Goal: Transaction & Acquisition: Purchase product/service

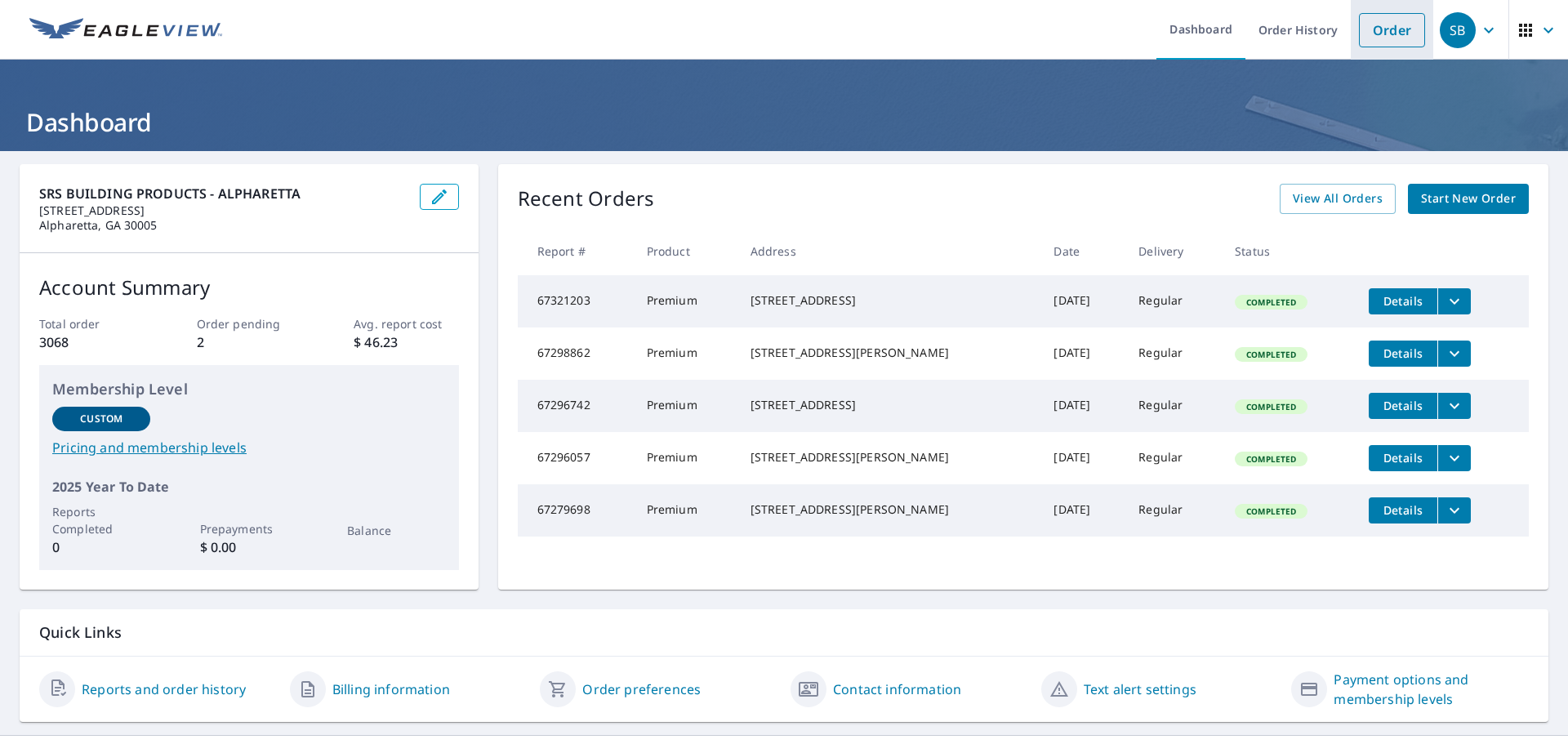
click at [1391, 36] on link "Order" at bounding box center [1392, 30] width 66 height 35
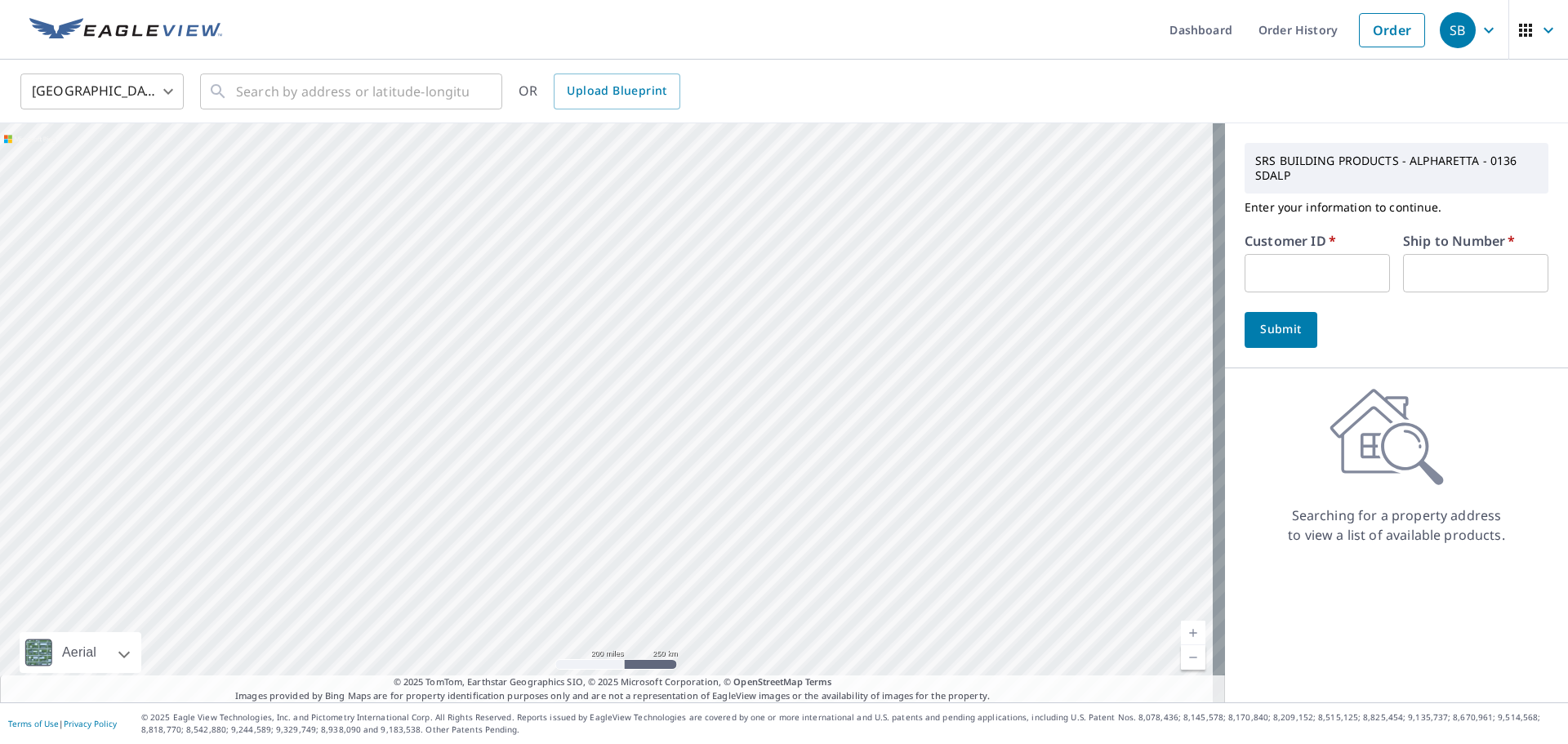
click at [1308, 282] on input "text" at bounding box center [1317, 272] width 145 height 38
type input "BRA111"
click at [1426, 259] on input "text" at bounding box center [1476, 272] width 145 height 38
type input "1"
click at [357, 100] on input "text" at bounding box center [352, 91] width 232 height 46
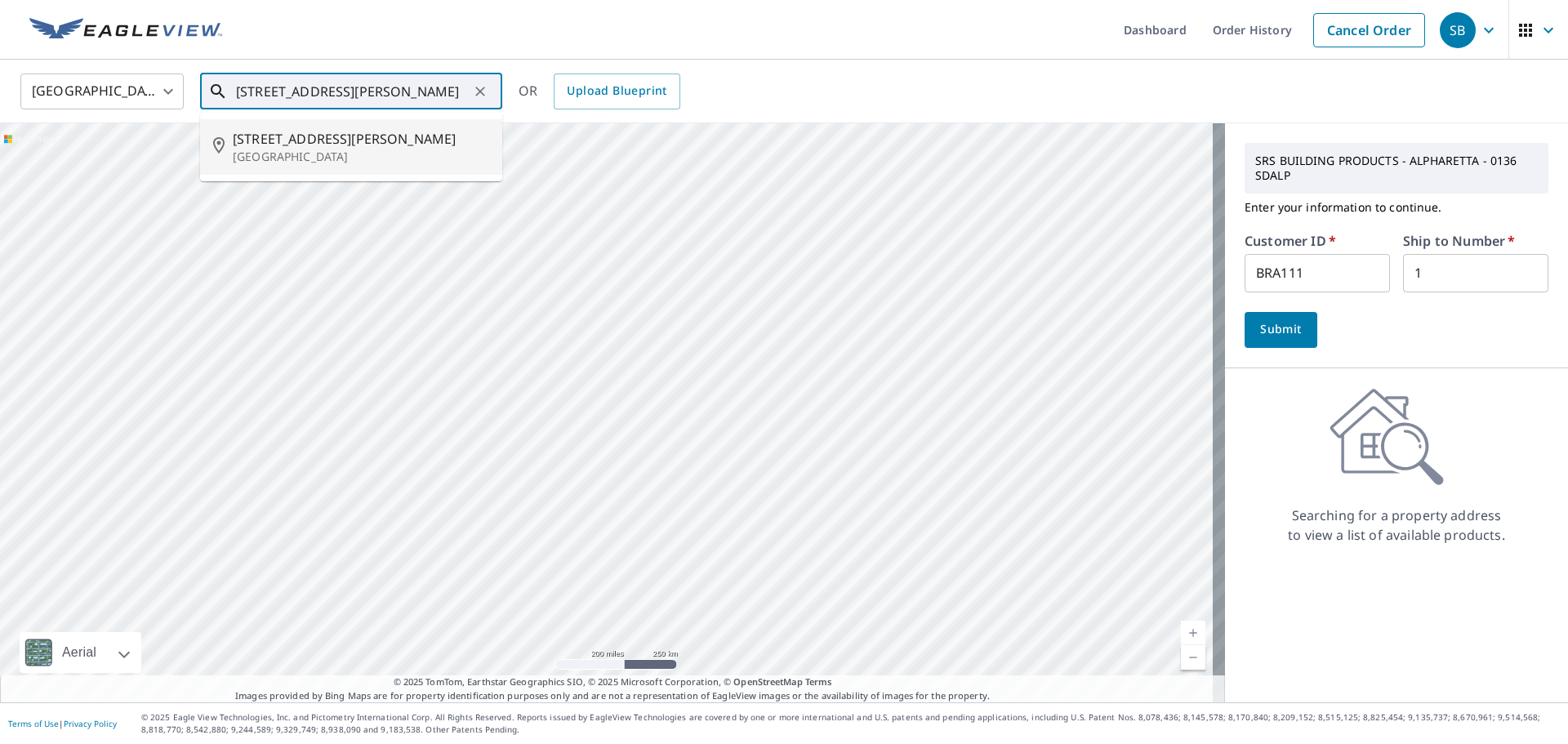
click at [282, 161] on p "[GEOGRAPHIC_DATA]" at bounding box center [360, 156] width 256 height 16
type input "[STREET_ADDRESS][PERSON_NAME]"
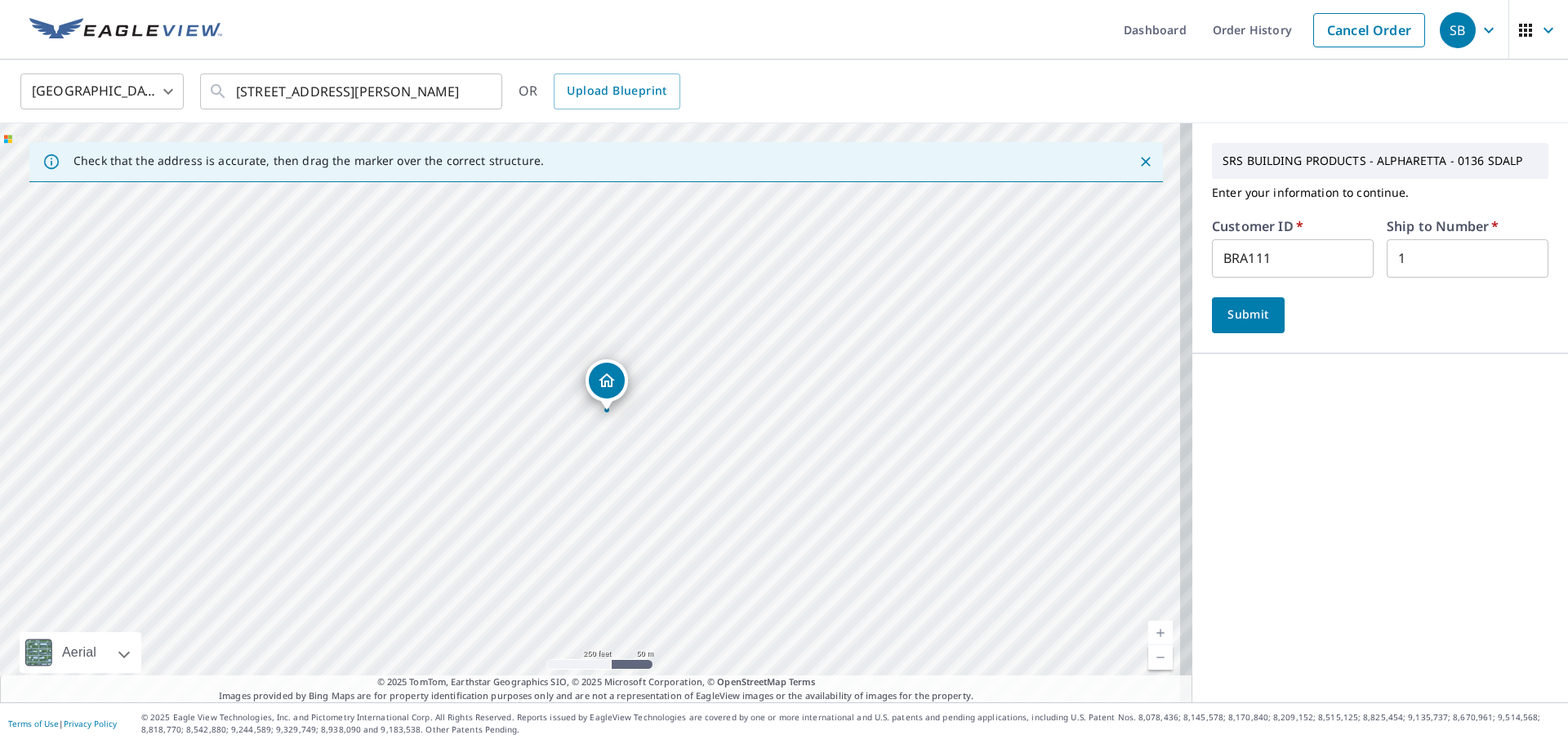
click at [1226, 316] on span "Submit" at bounding box center [1248, 315] width 46 height 20
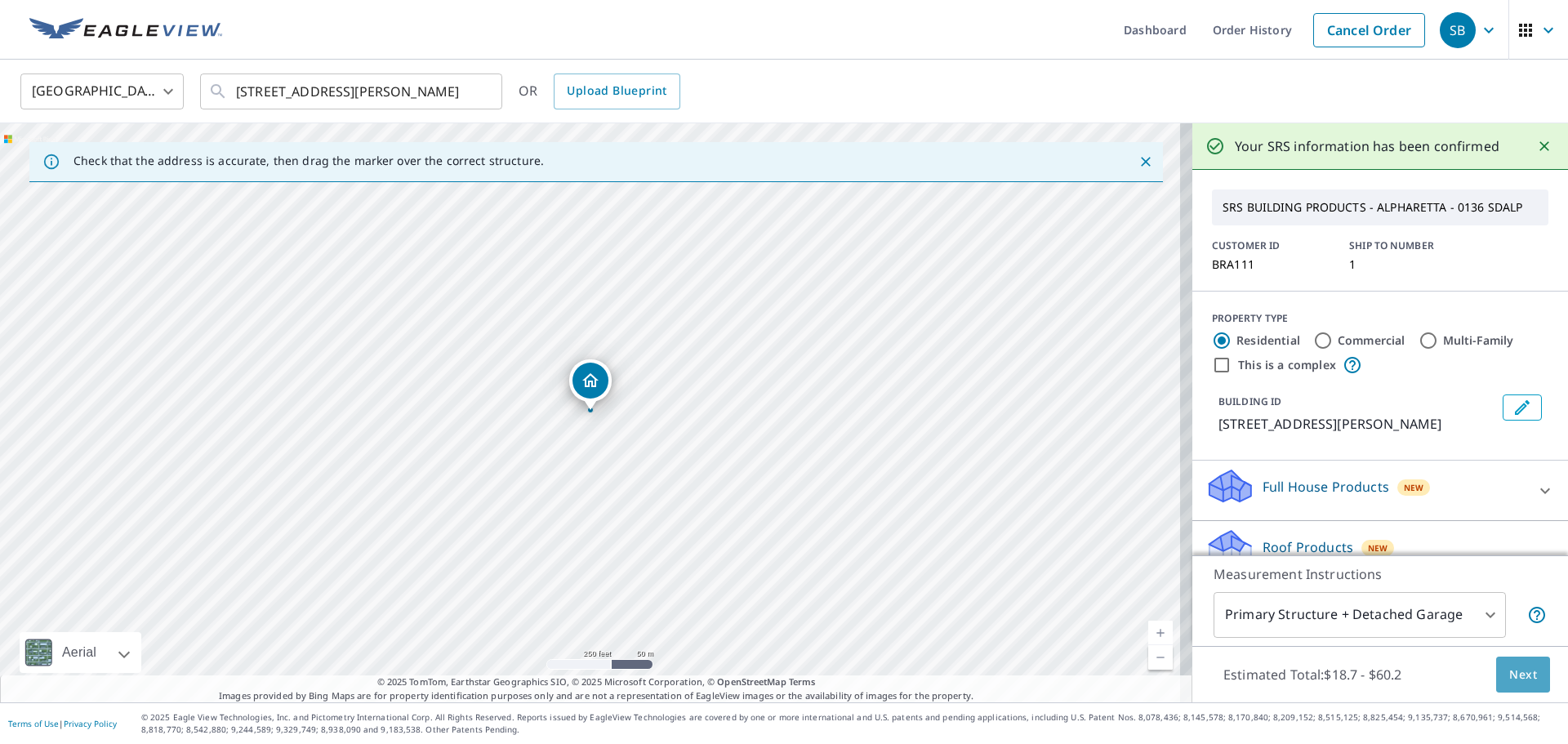
click at [1518, 684] on span "Next" at bounding box center [1522, 675] width 28 height 20
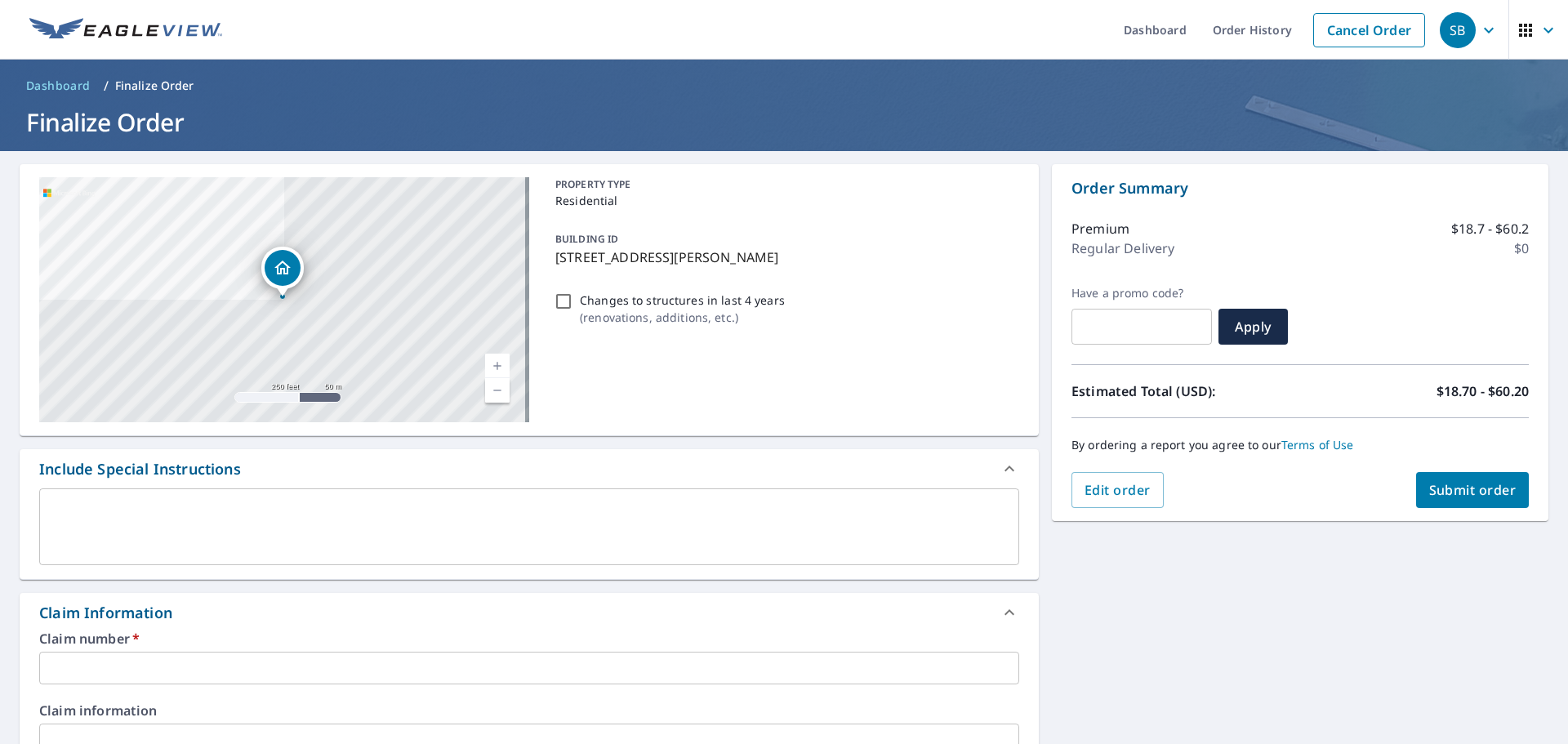
click at [221, 659] on input "text" at bounding box center [528, 668] width 980 height 33
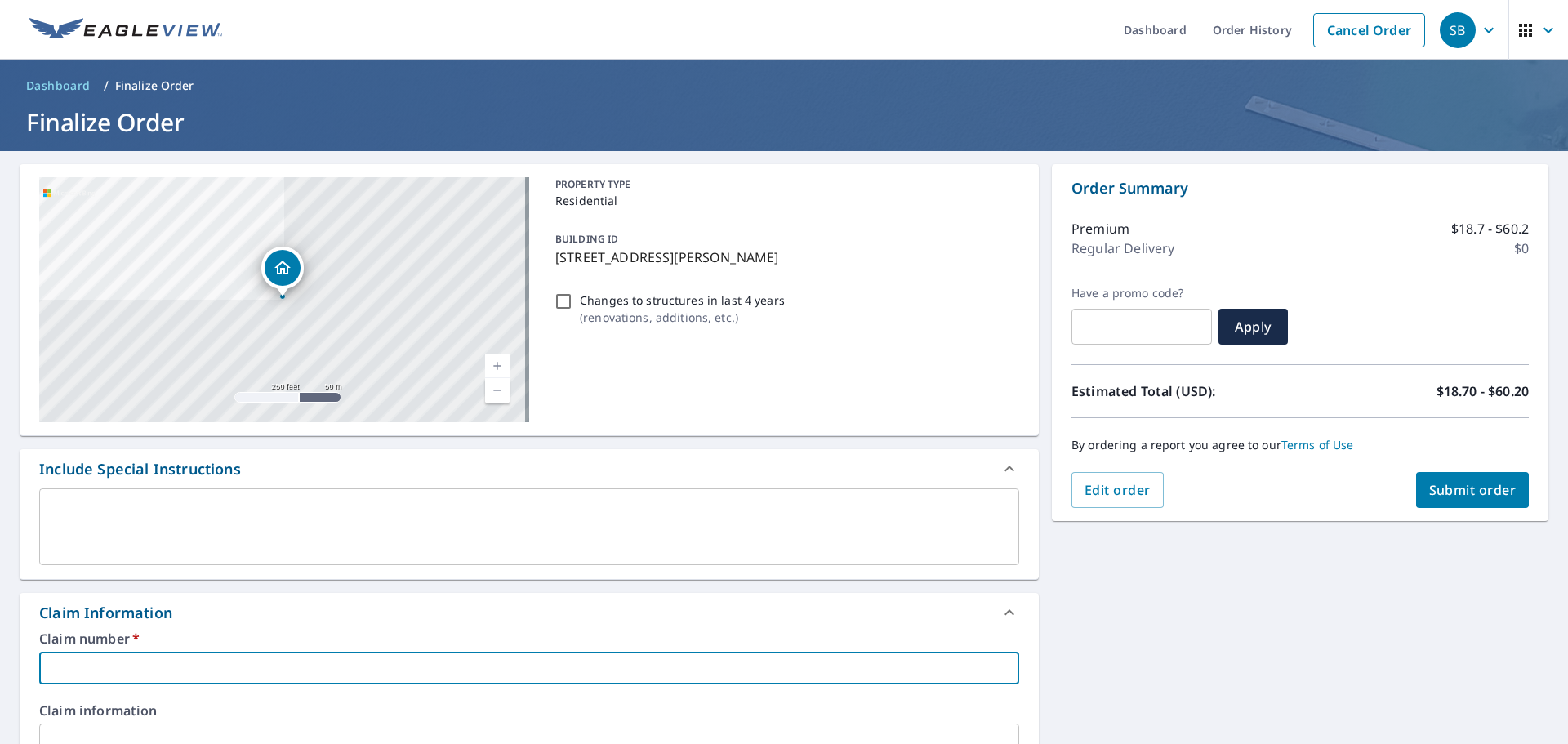
scroll to position [326, 0]
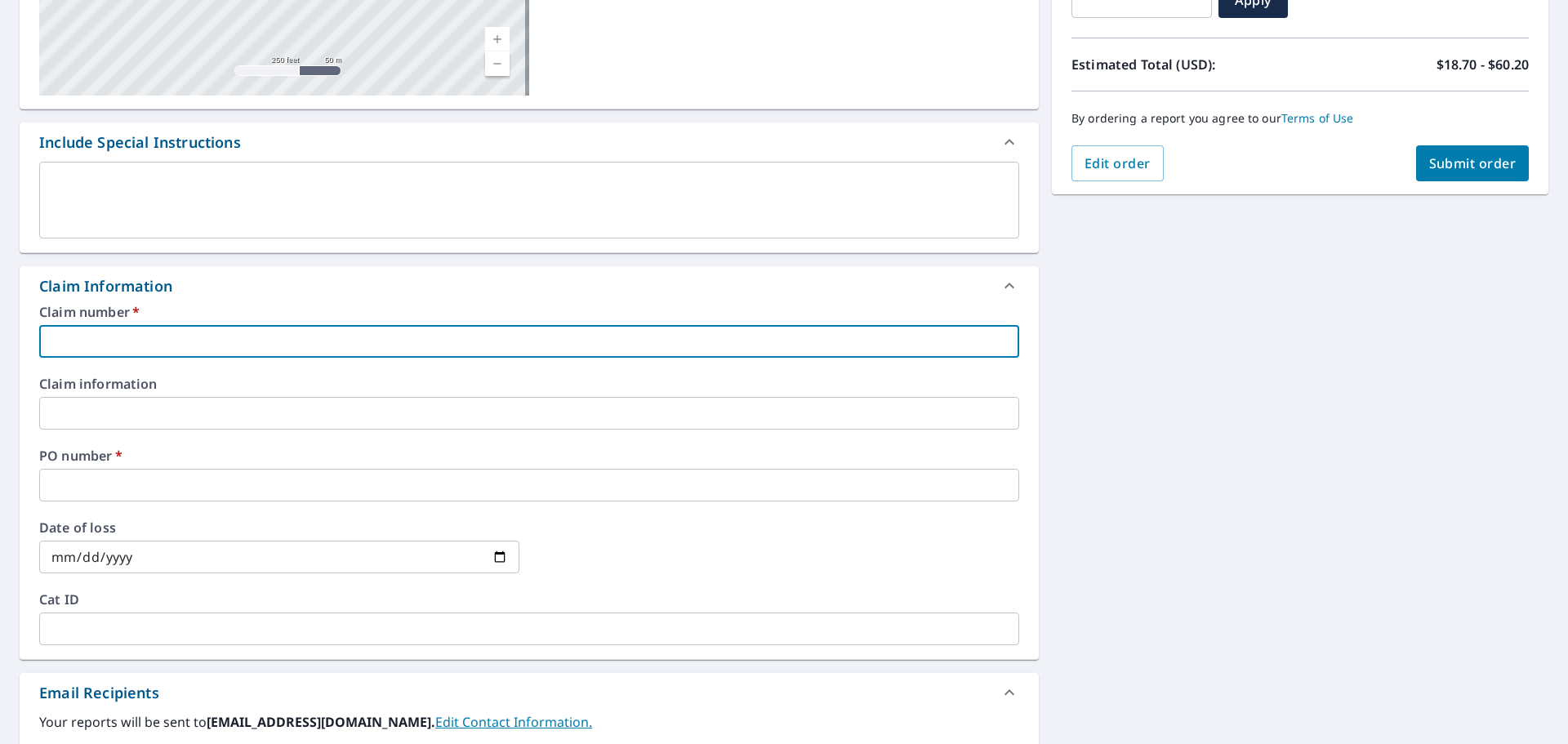
click at [193, 357] on input "text" at bounding box center [528, 342] width 980 height 33
type input "NA"
checkbox input "true"
click at [83, 492] on input "text" at bounding box center [528, 485] width 980 height 33
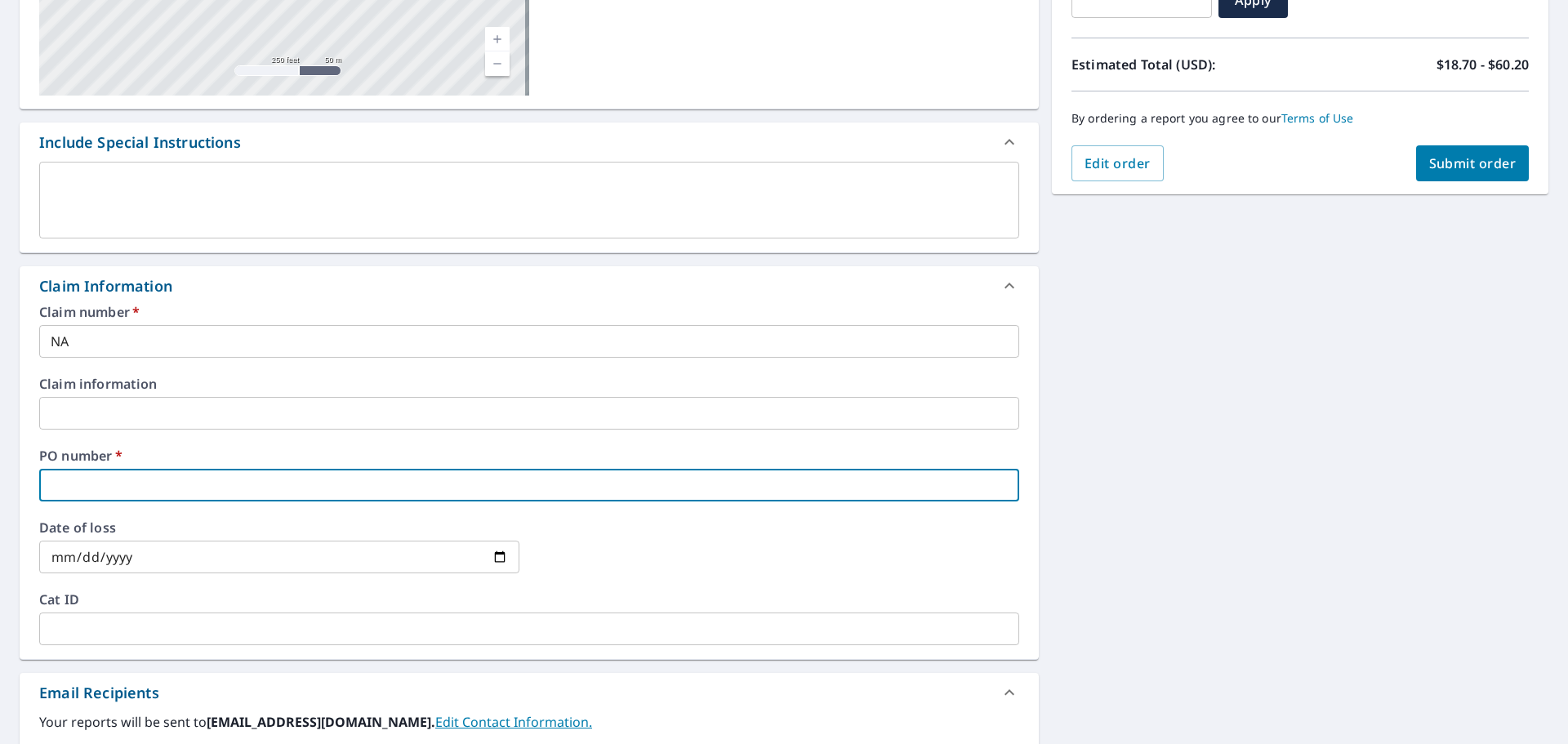
type input "NA"
checkbox input "true"
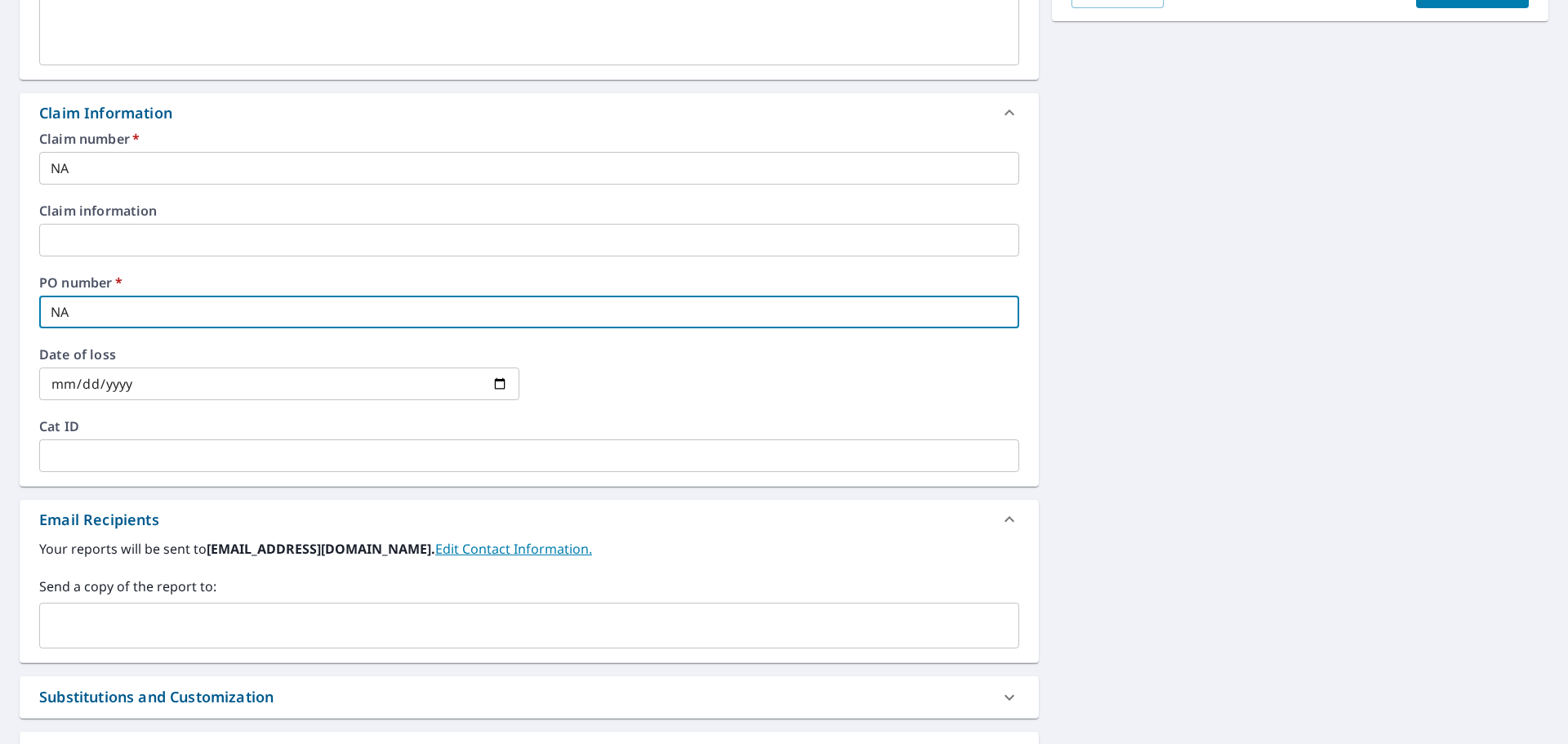
scroll to position [647, 0]
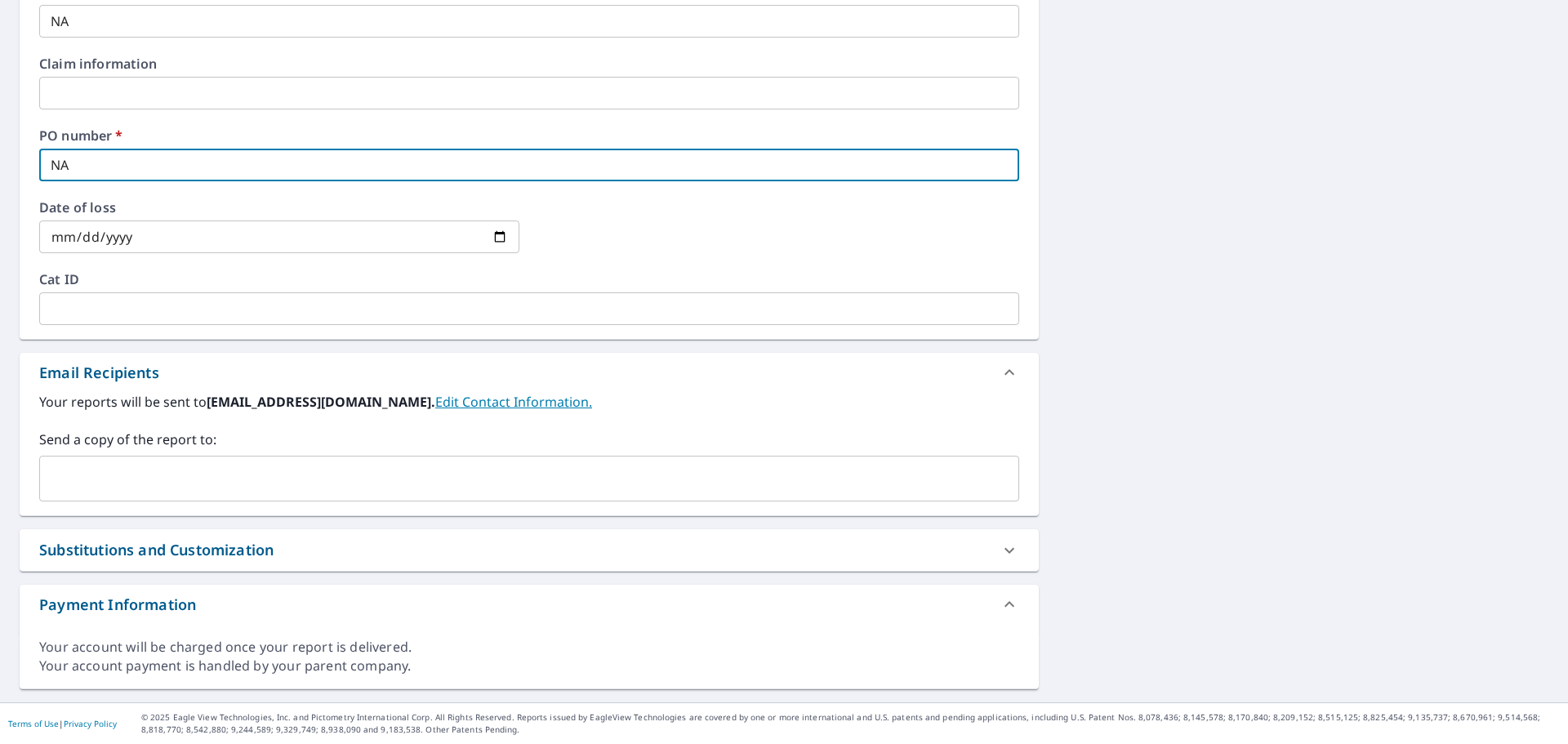
click at [112, 485] on input "text" at bounding box center [516, 479] width 941 height 31
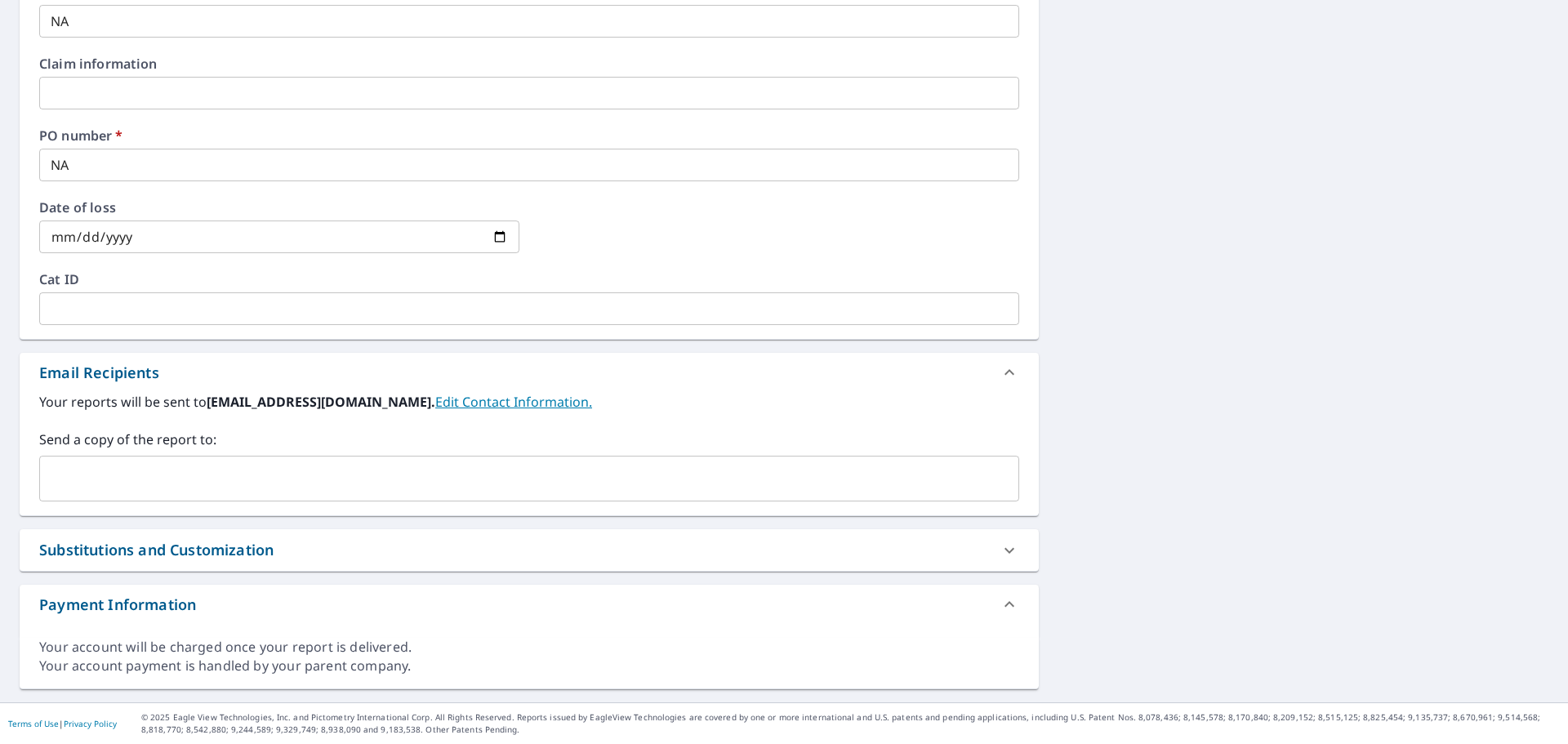
click at [161, 468] on input "text" at bounding box center [516, 479] width 941 height 31
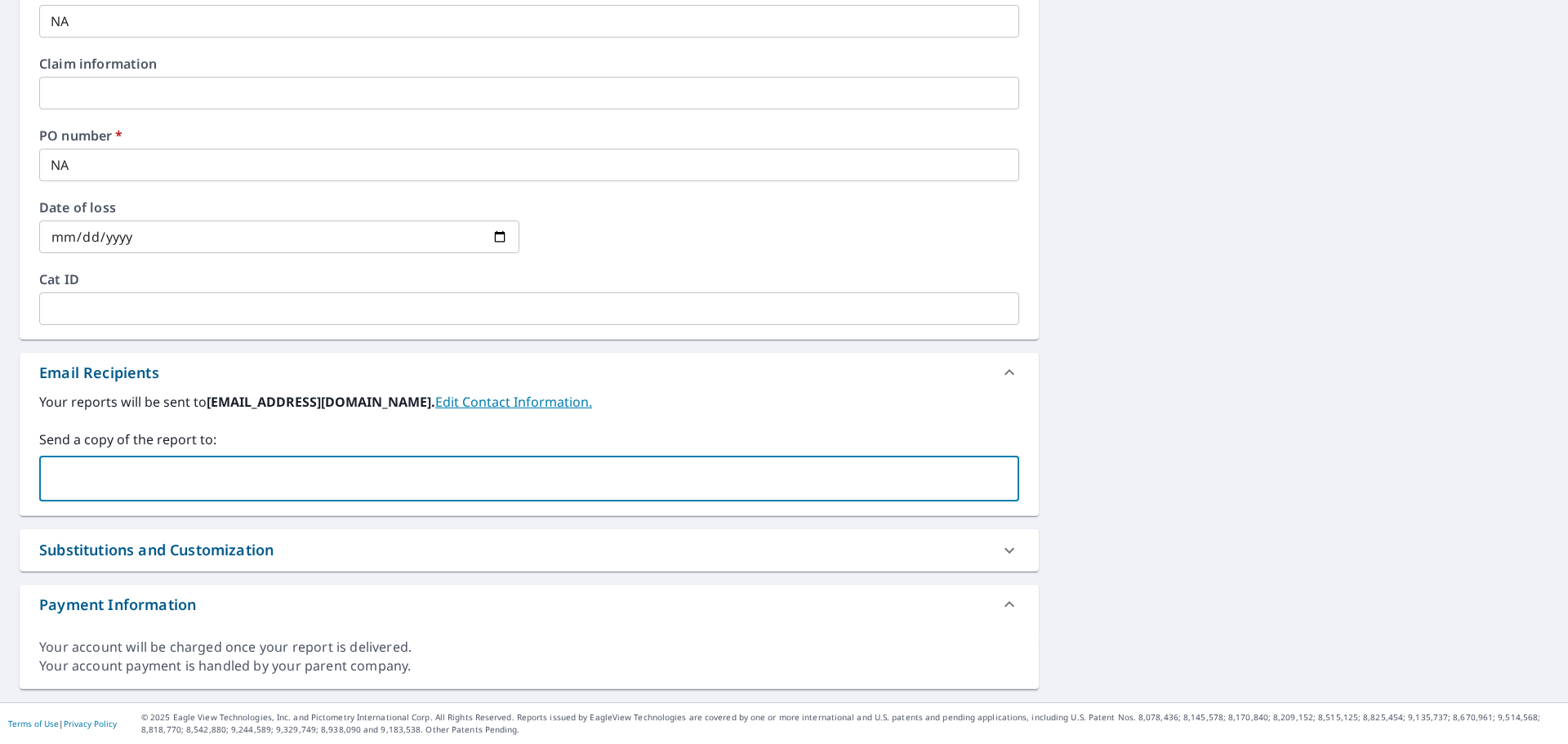
paste input "[PERSON_NAME][EMAIL_ADDRESS][DOMAIN_NAME]"
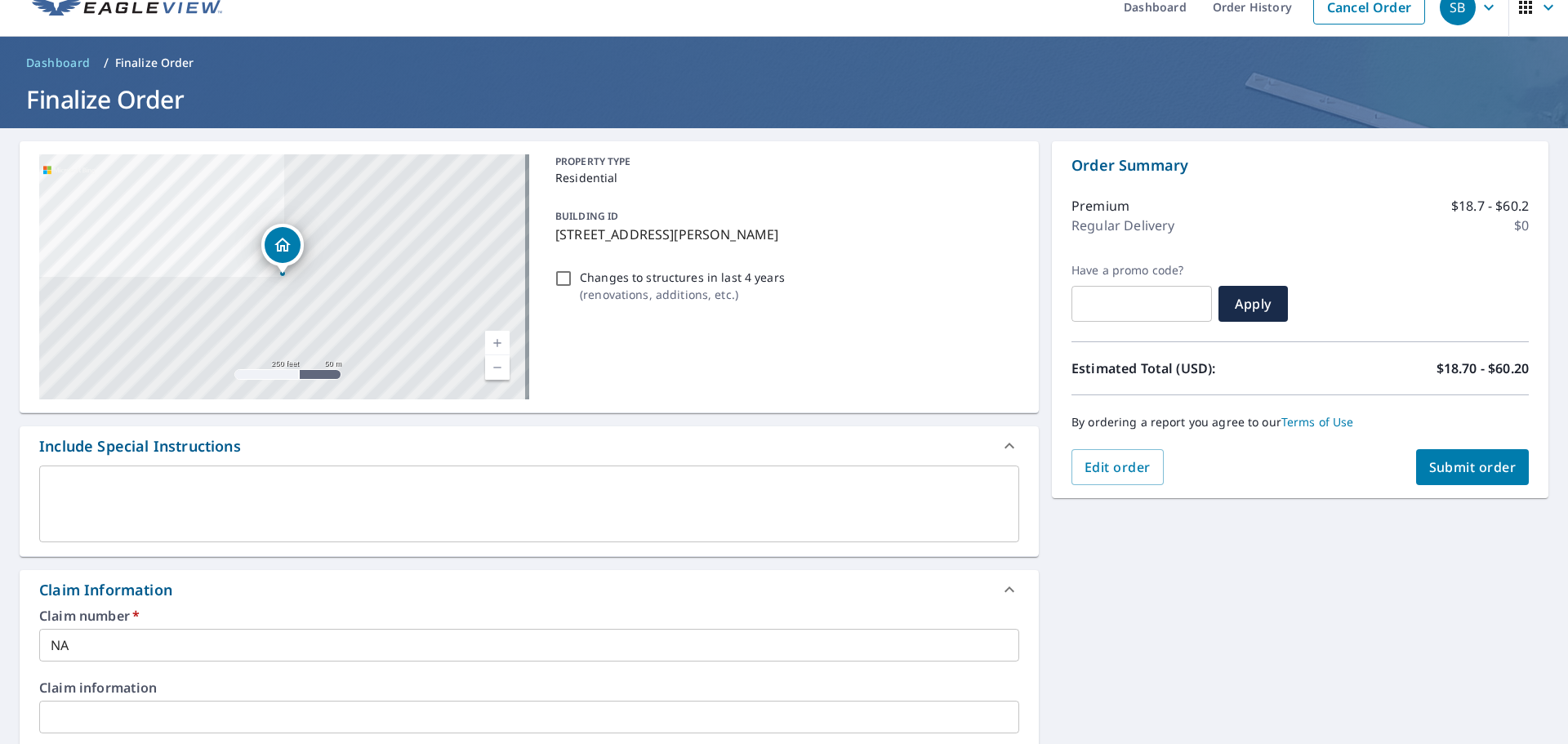
scroll to position [0, 0]
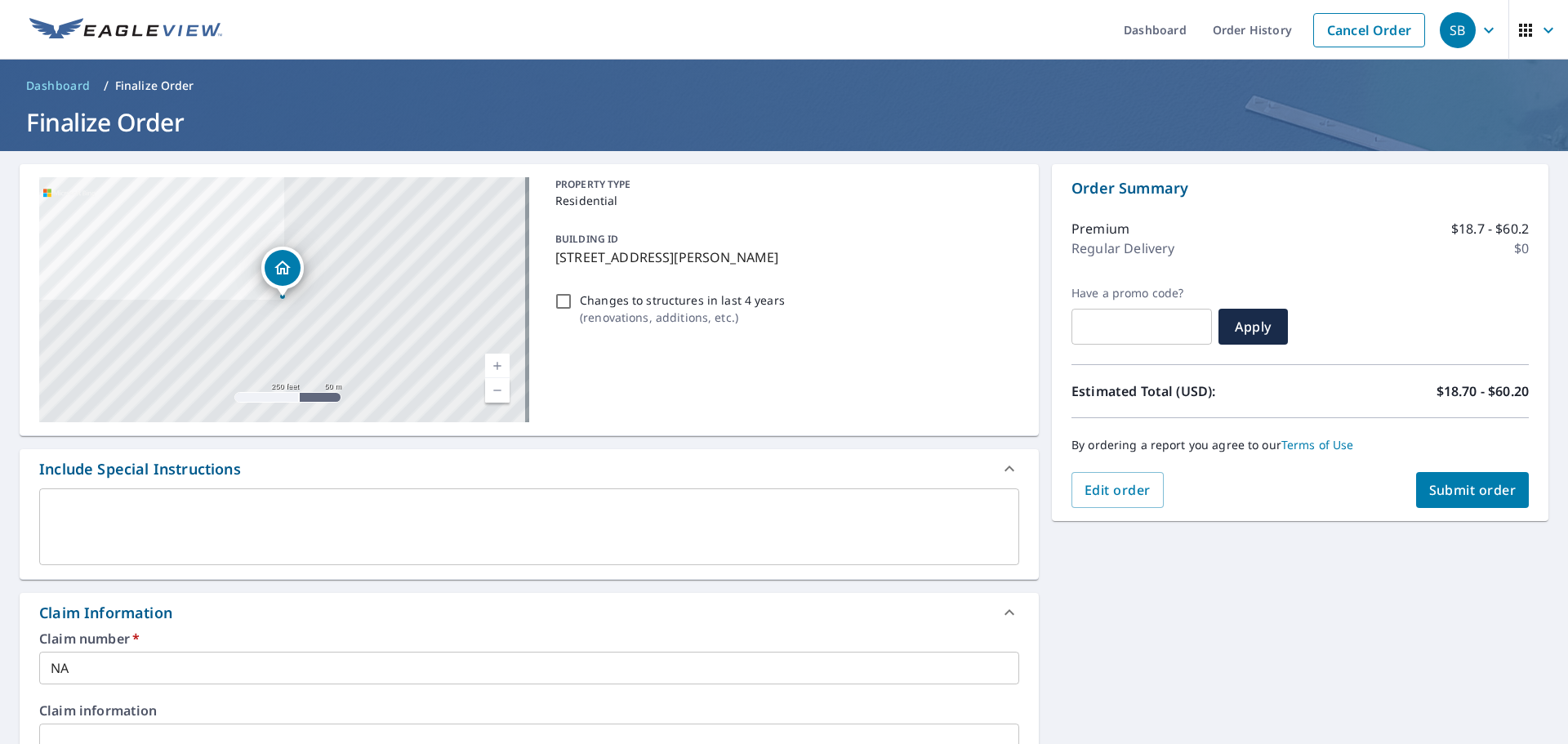
type input "[PERSON_NAME][EMAIL_ADDRESS][DOMAIN_NAME]"
click at [1476, 484] on span "Submit order" at bounding box center [1472, 490] width 87 height 18
checkbox input "true"
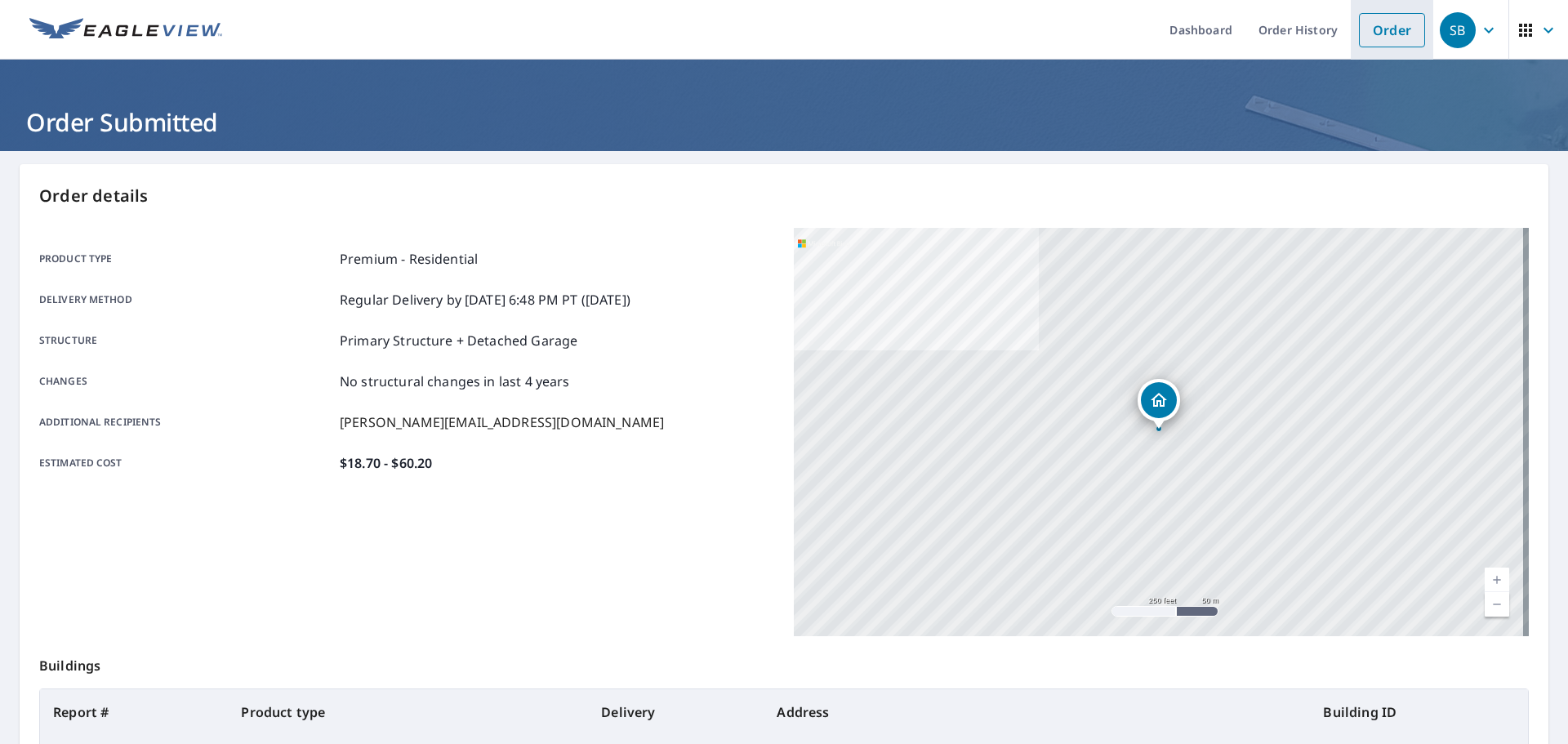
click at [1364, 27] on link "Order" at bounding box center [1392, 30] width 66 height 35
